Goal: Find specific page/section: Find specific page/section

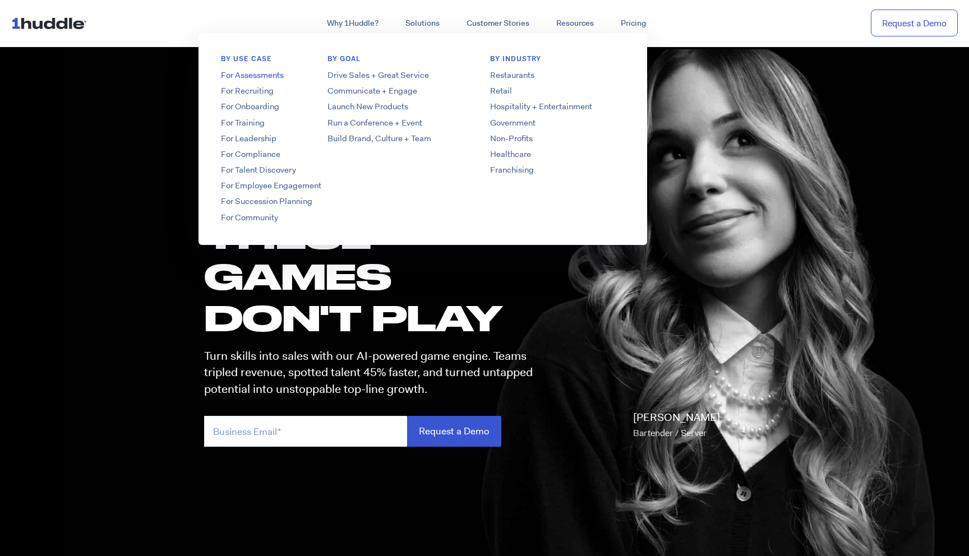
click at [252, 77] on link "For Assessments" at bounding box center [287, 76] width 179 height 12
